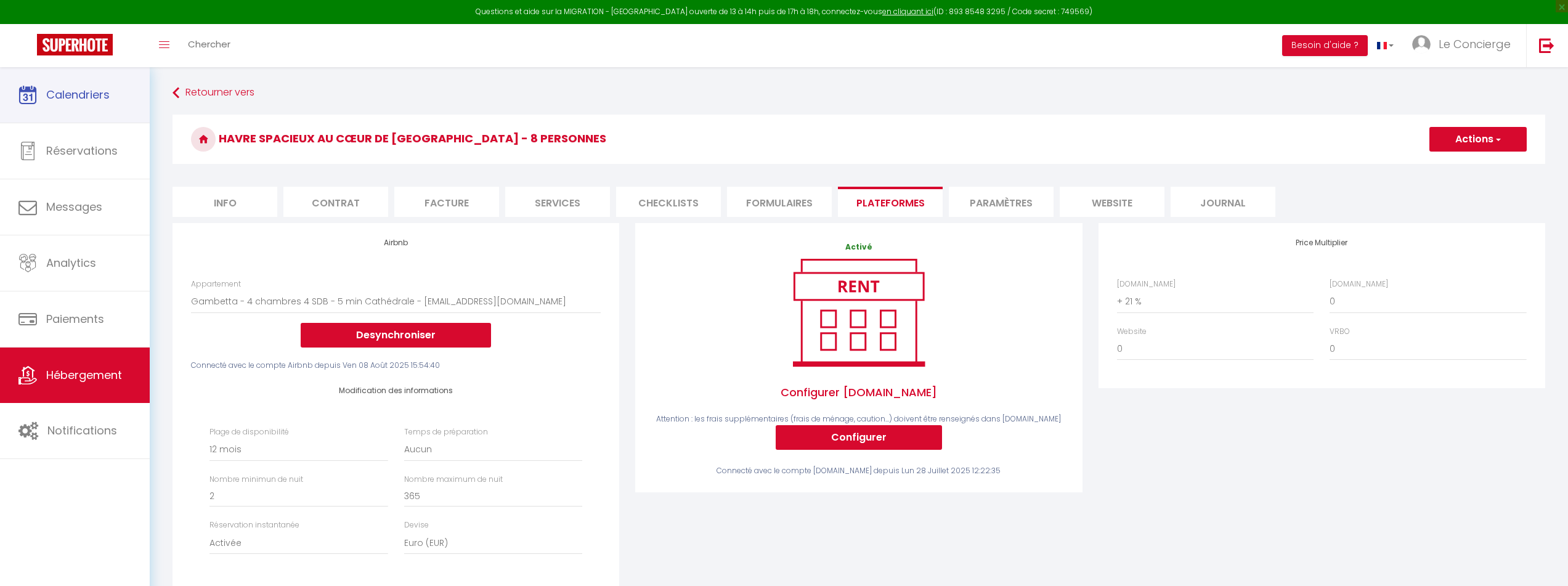
select select "8612-1469370367550707632"
select select "365"
select select "EUR"
select select "+ 21 %"
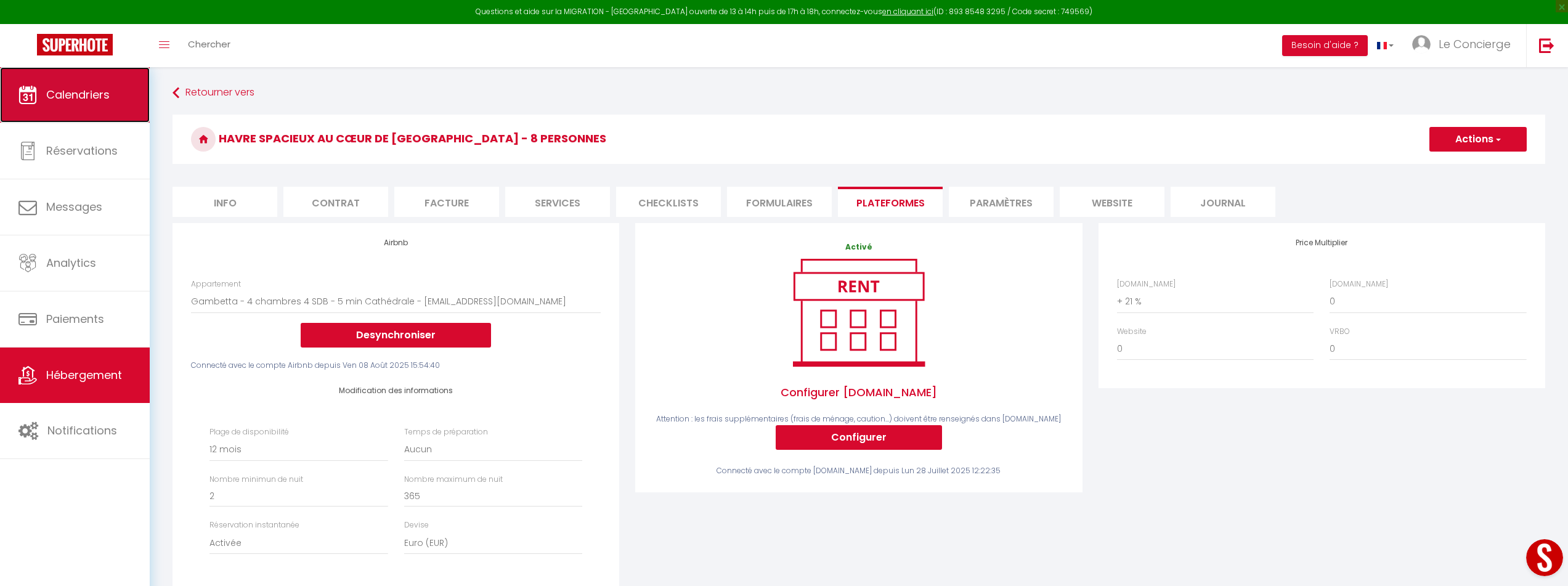
drag, startPoint x: 0, startPoint y: 0, endPoint x: 116, endPoint y: 105, distance: 156.5
click at [116, 105] on link "Calendriers" at bounding box center [75, 95] width 150 height 55
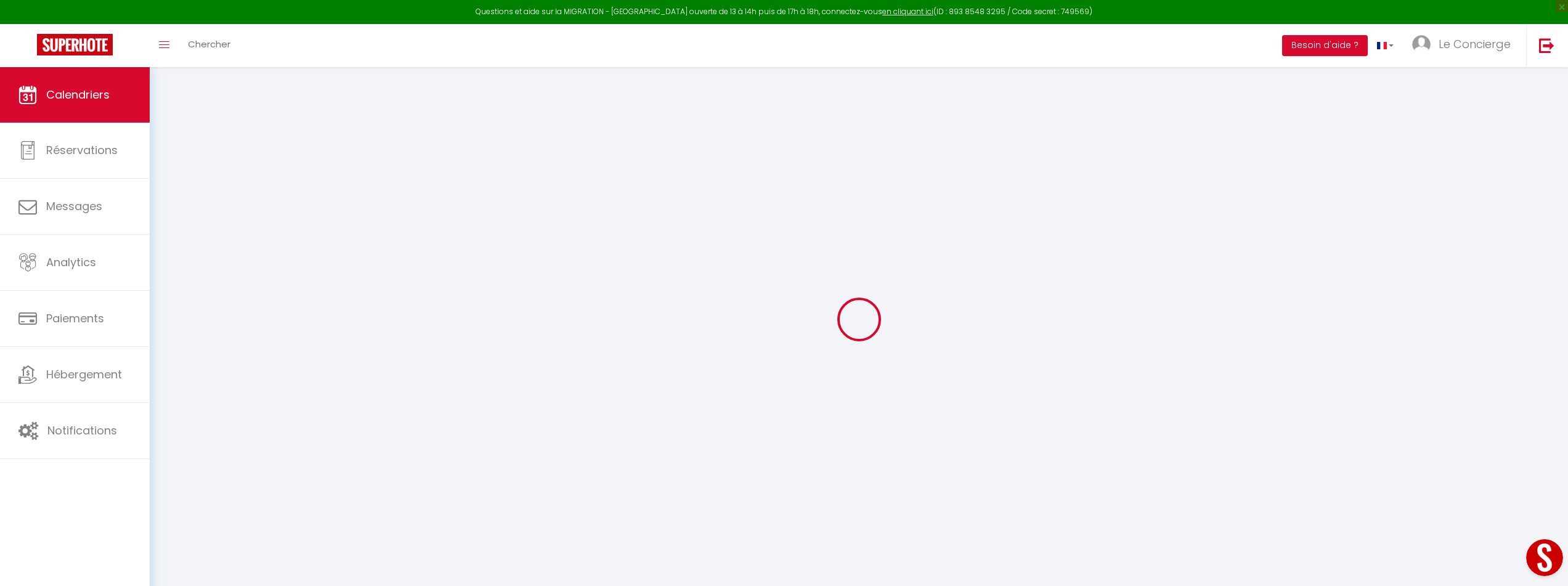
select select
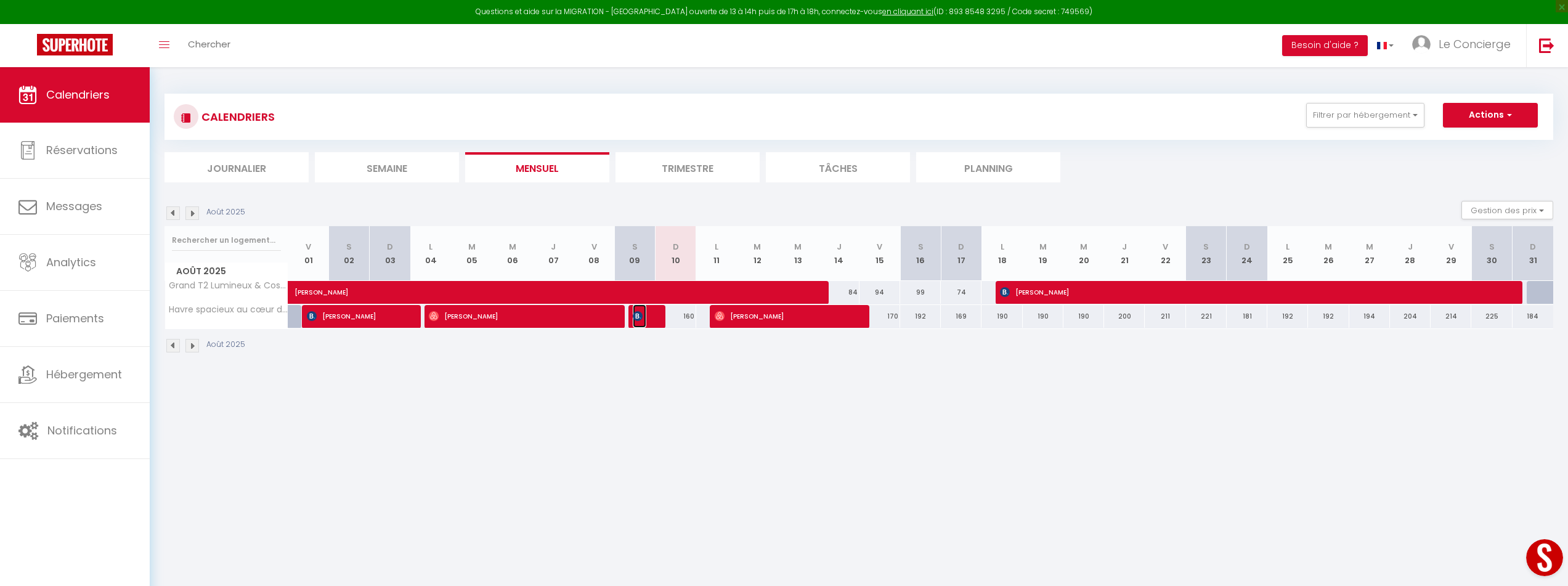
click at [643, 316] on img at bounding box center [637, 316] width 10 height 10
select select "OK"
select select "0"
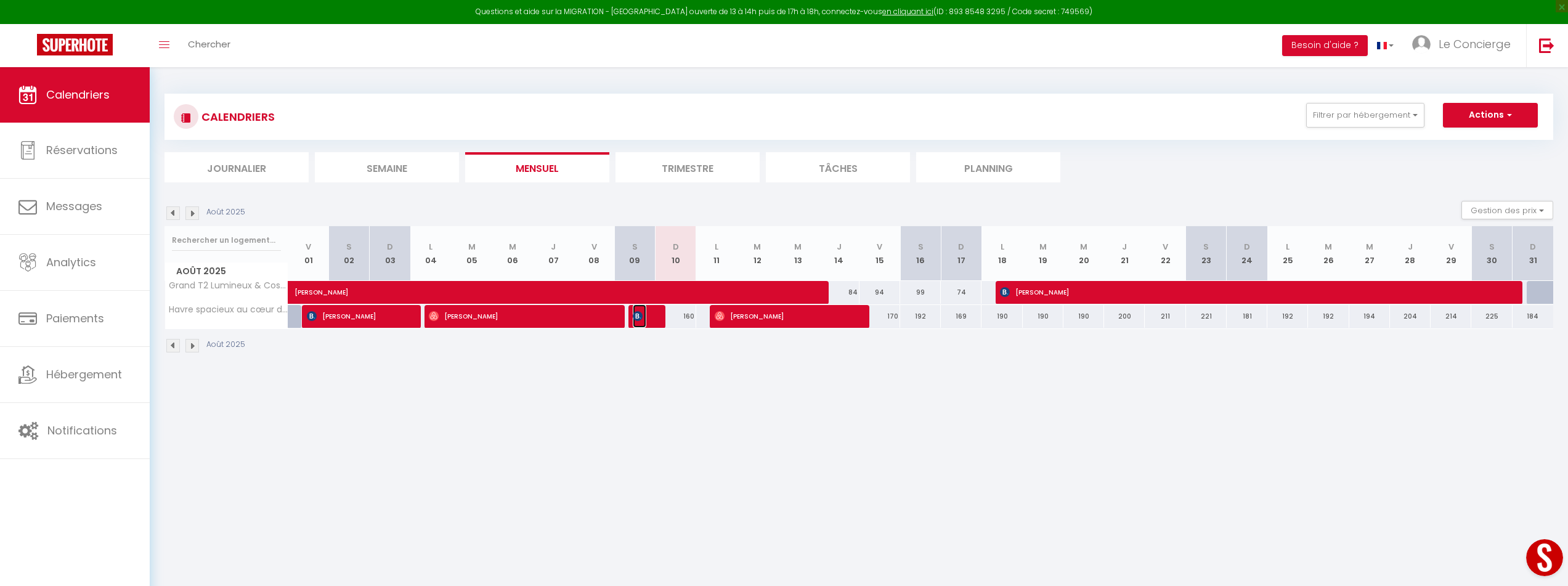
select select "1"
select select
select select "48851"
